Goal: Navigation & Orientation: Find specific page/section

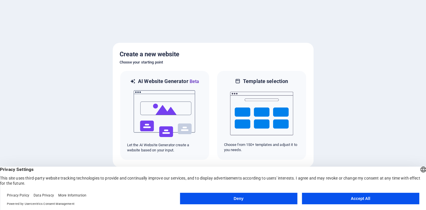
click at [351, 200] on button "Accept All" at bounding box center [360, 197] width 117 height 11
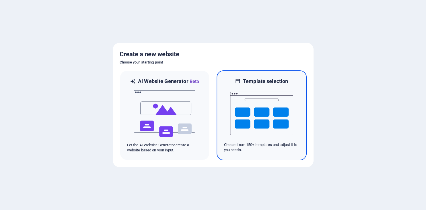
click at [261, 111] on img at bounding box center [261, 113] width 63 height 57
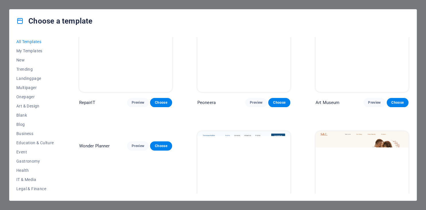
scroll to position [209, 0]
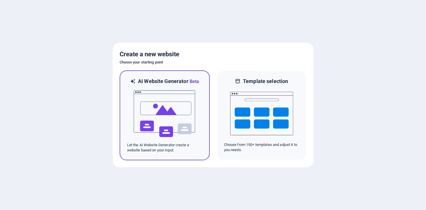
click at [157, 103] on img at bounding box center [164, 113] width 63 height 57
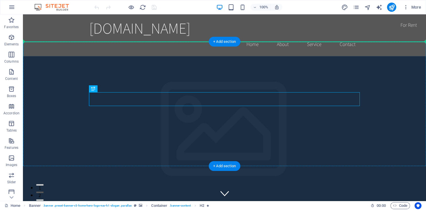
drag, startPoint x: 216, startPoint y: 97, endPoint x: 220, endPoint y: 71, distance: 26.9
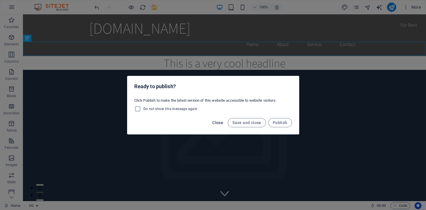
click at [223, 123] on span "Close" at bounding box center [217, 122] width 11 height 5
